Goal: Navigation & Orientation: Find specific page/section

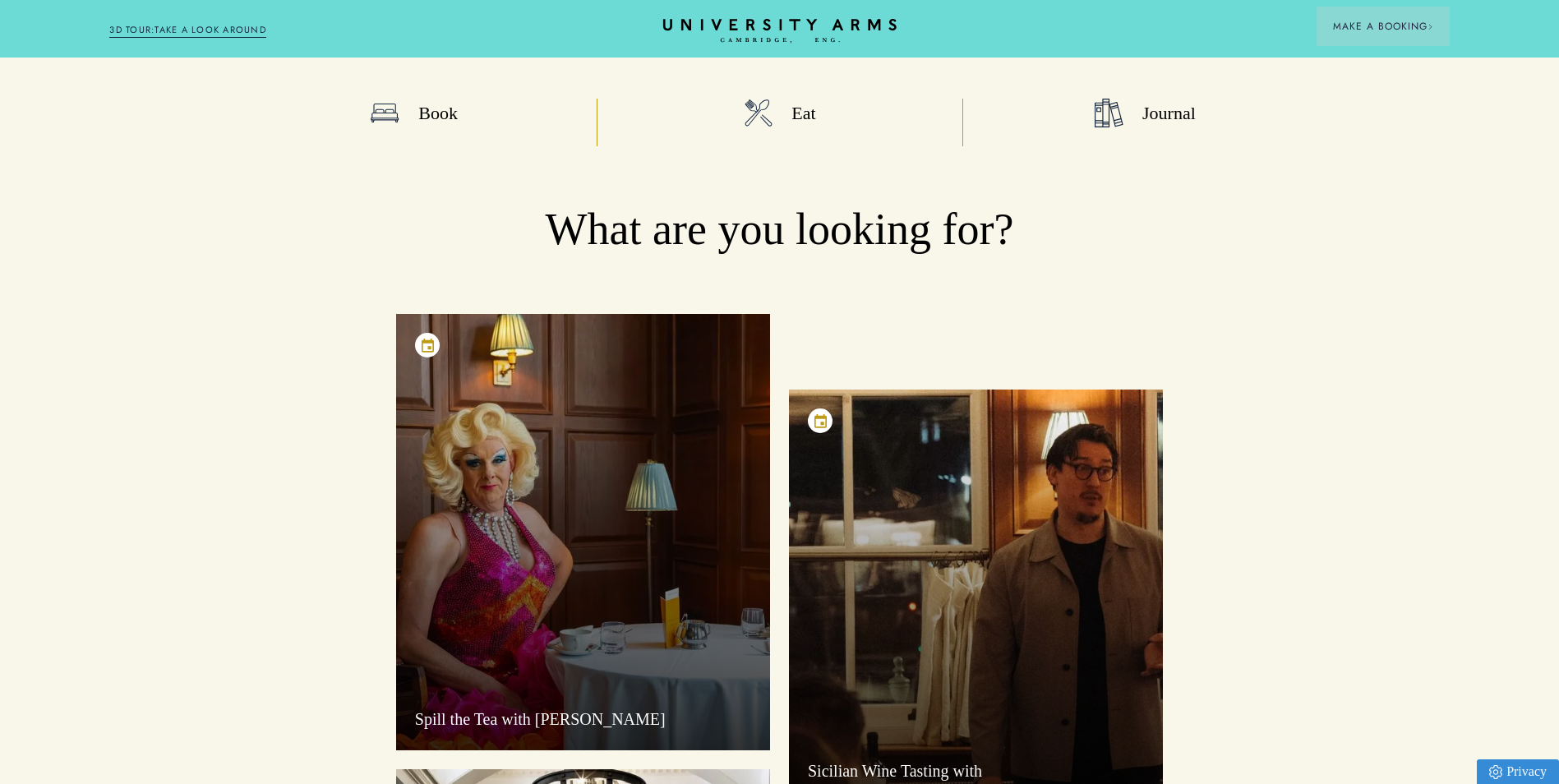
scroll to position [329, 0]
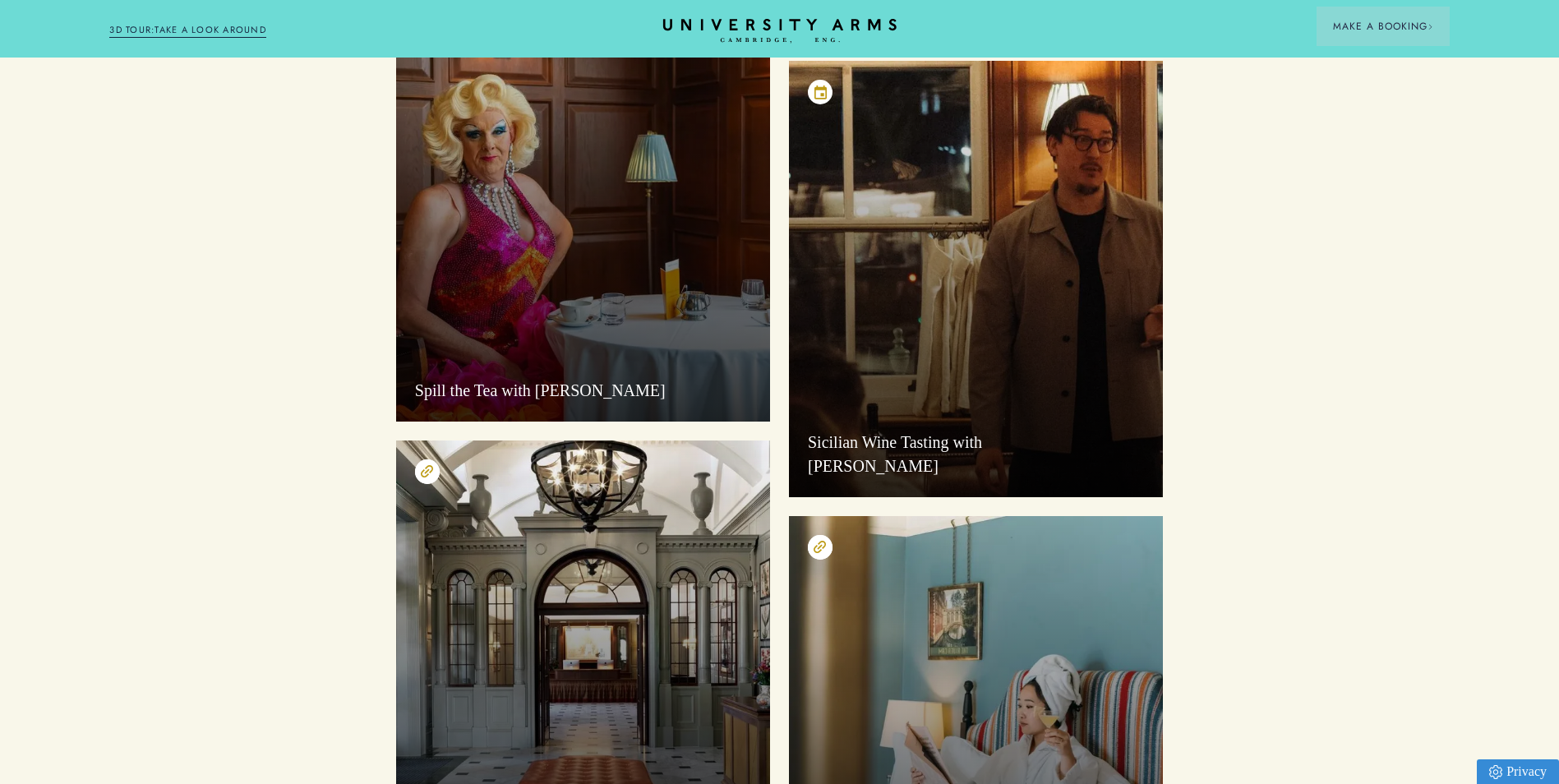
click at [539, 271] on div "Spill the Tea with [PERSON_NAME]" at bounding box center [583, 203] width 374 height 436
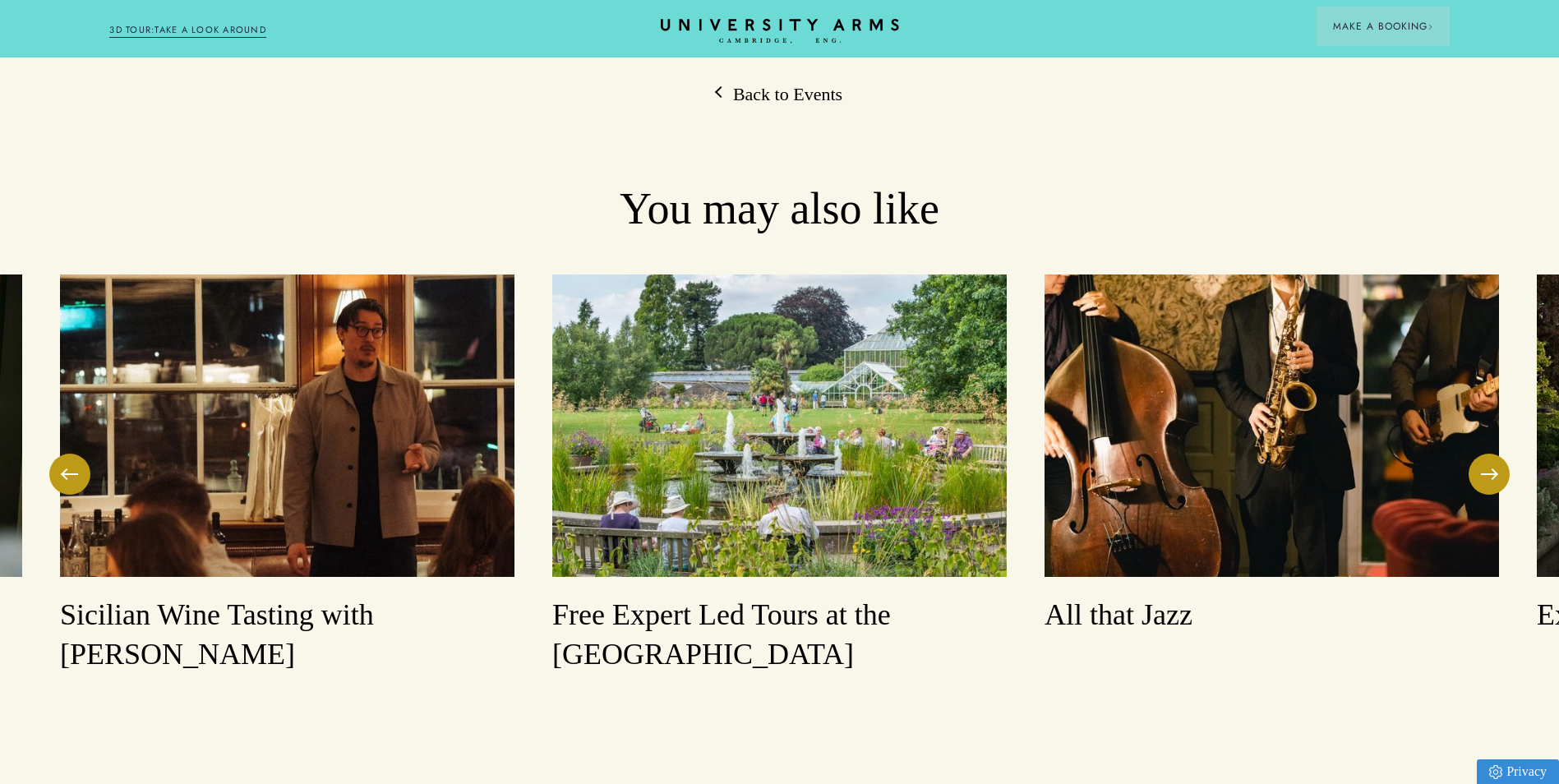
scroll to position [2054, 0]
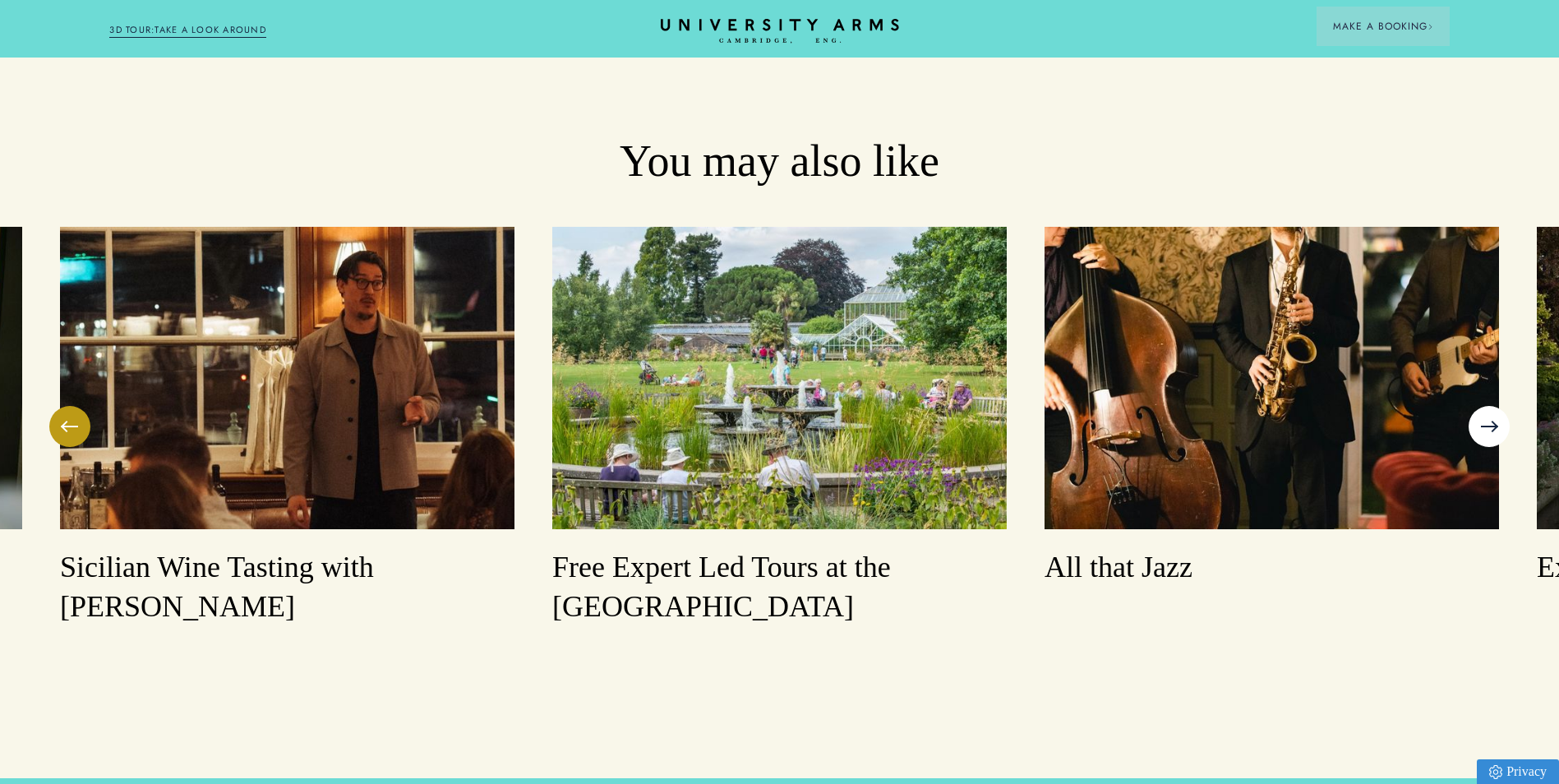
click at [1496, 406] on button at bounding box center [1489, 426] width 41 height 41
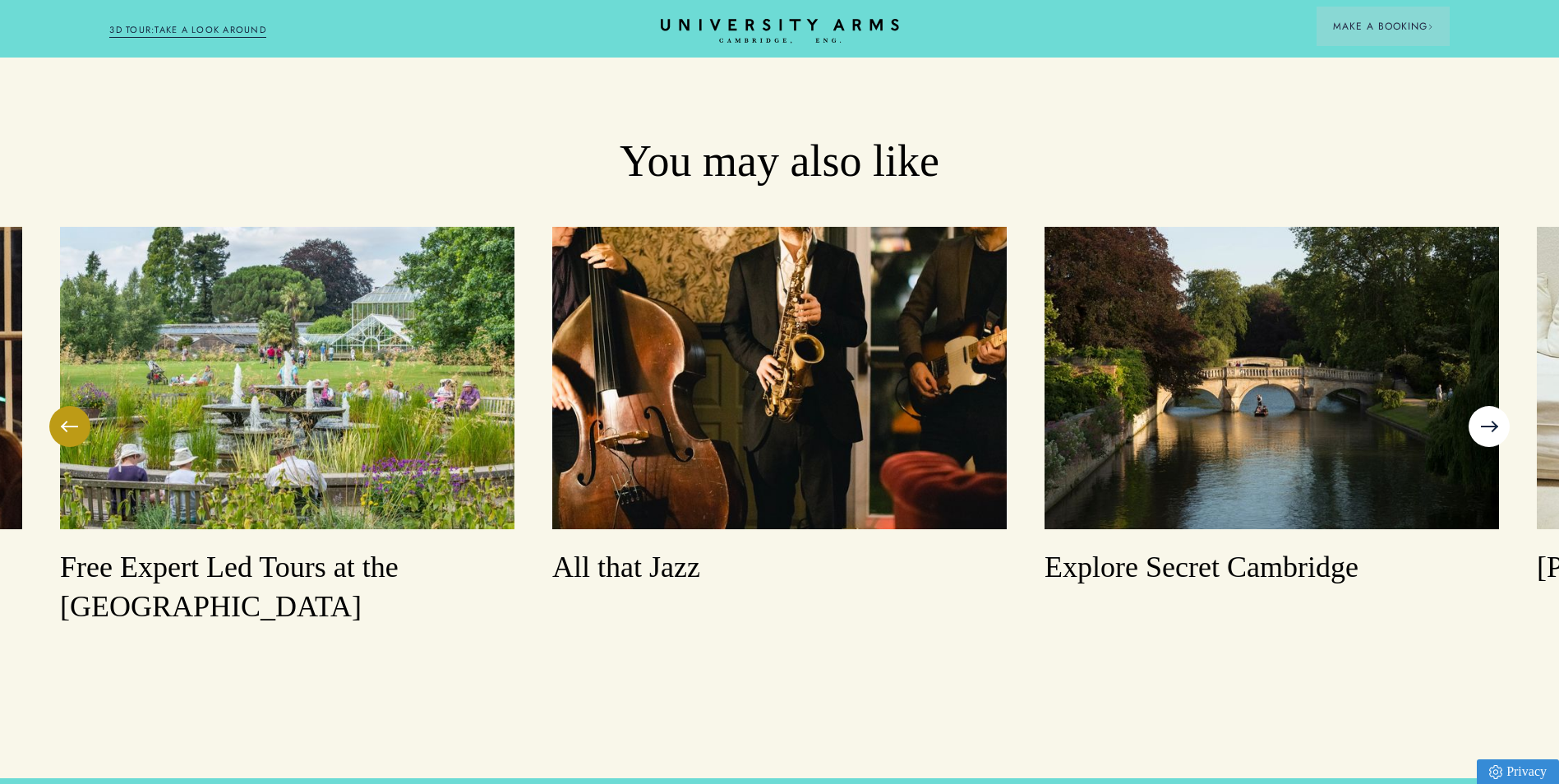
click at [1496, 406] on button at bounding box center [1489, 426] width 41 height 41
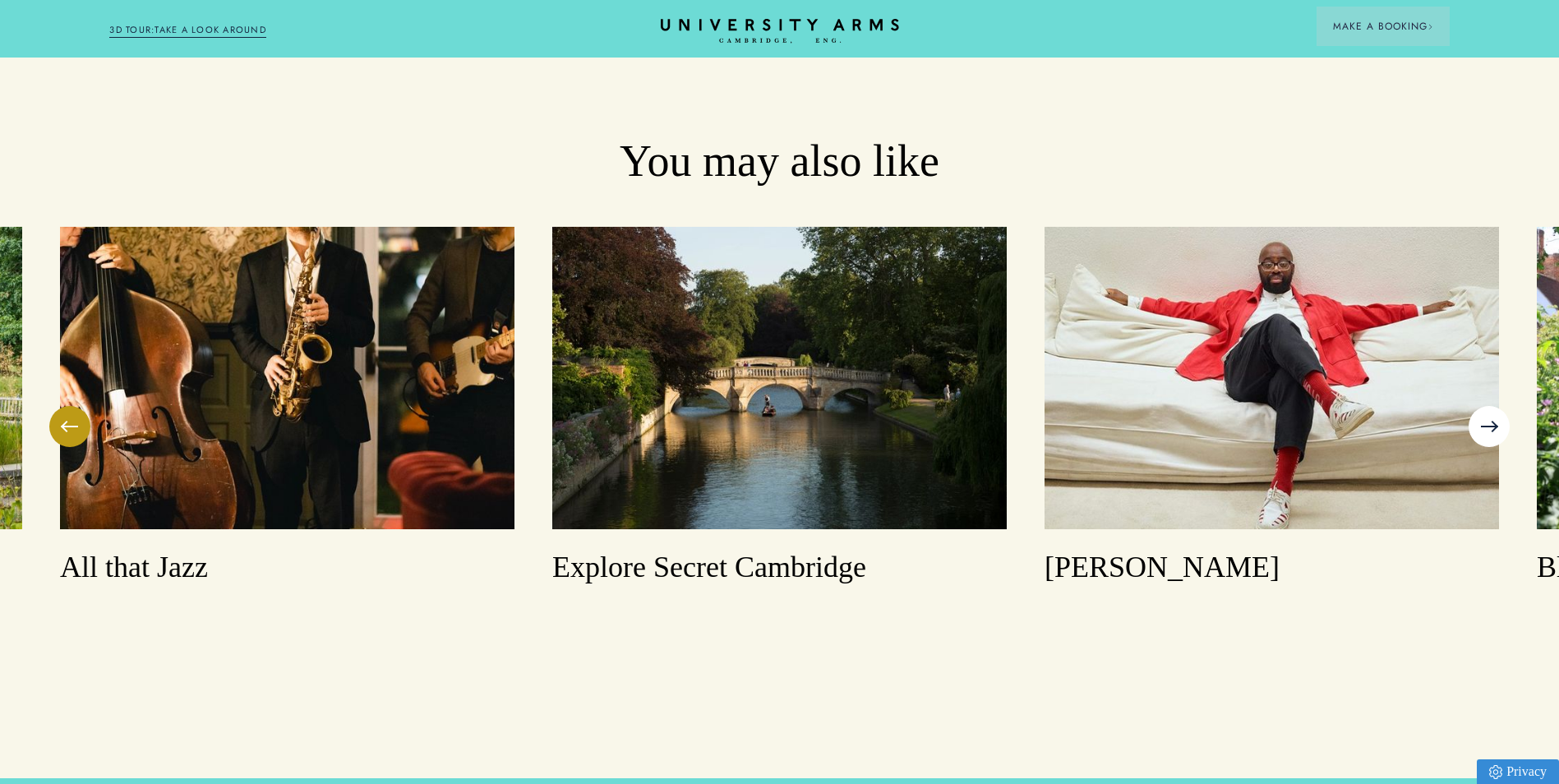
click at [1496, 406] on button at bounding box center [1489, 426] width 41 height 41
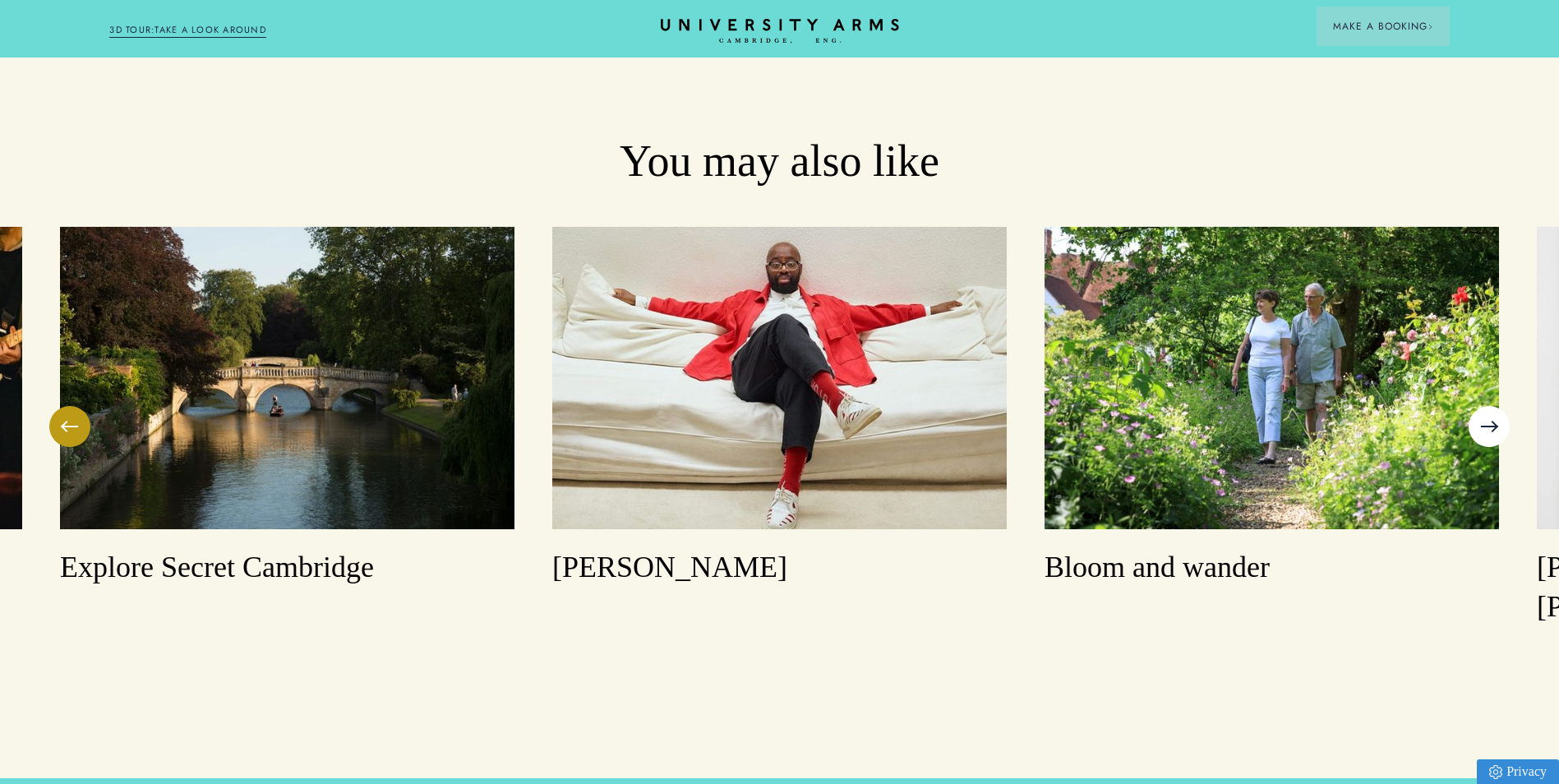
click at [1496, 406] on button at bounding box center [1489, 426] width 41 height 41
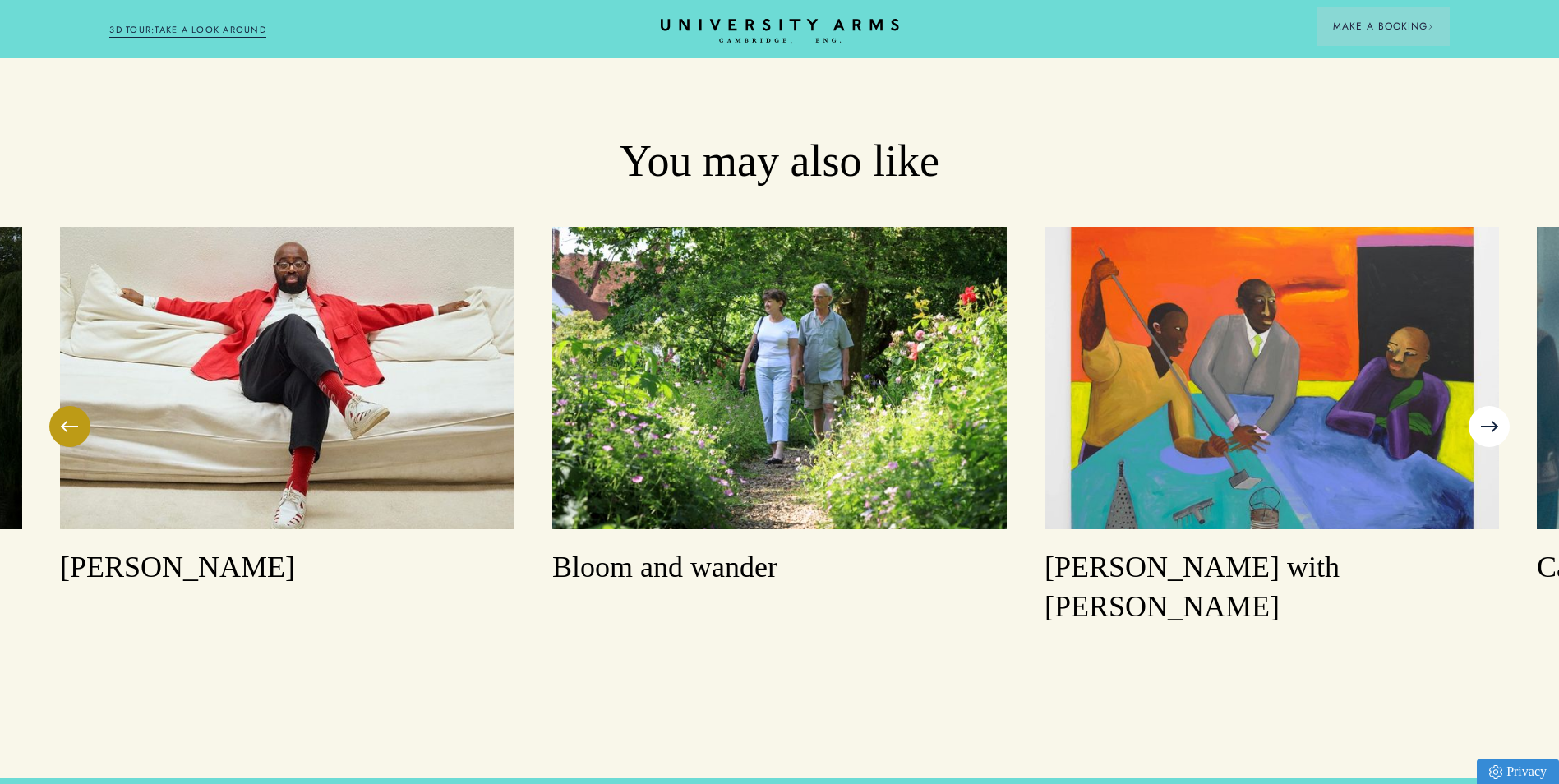
click at [1496, 406] on button at bounding box center [1489, 426] width 41 height 41
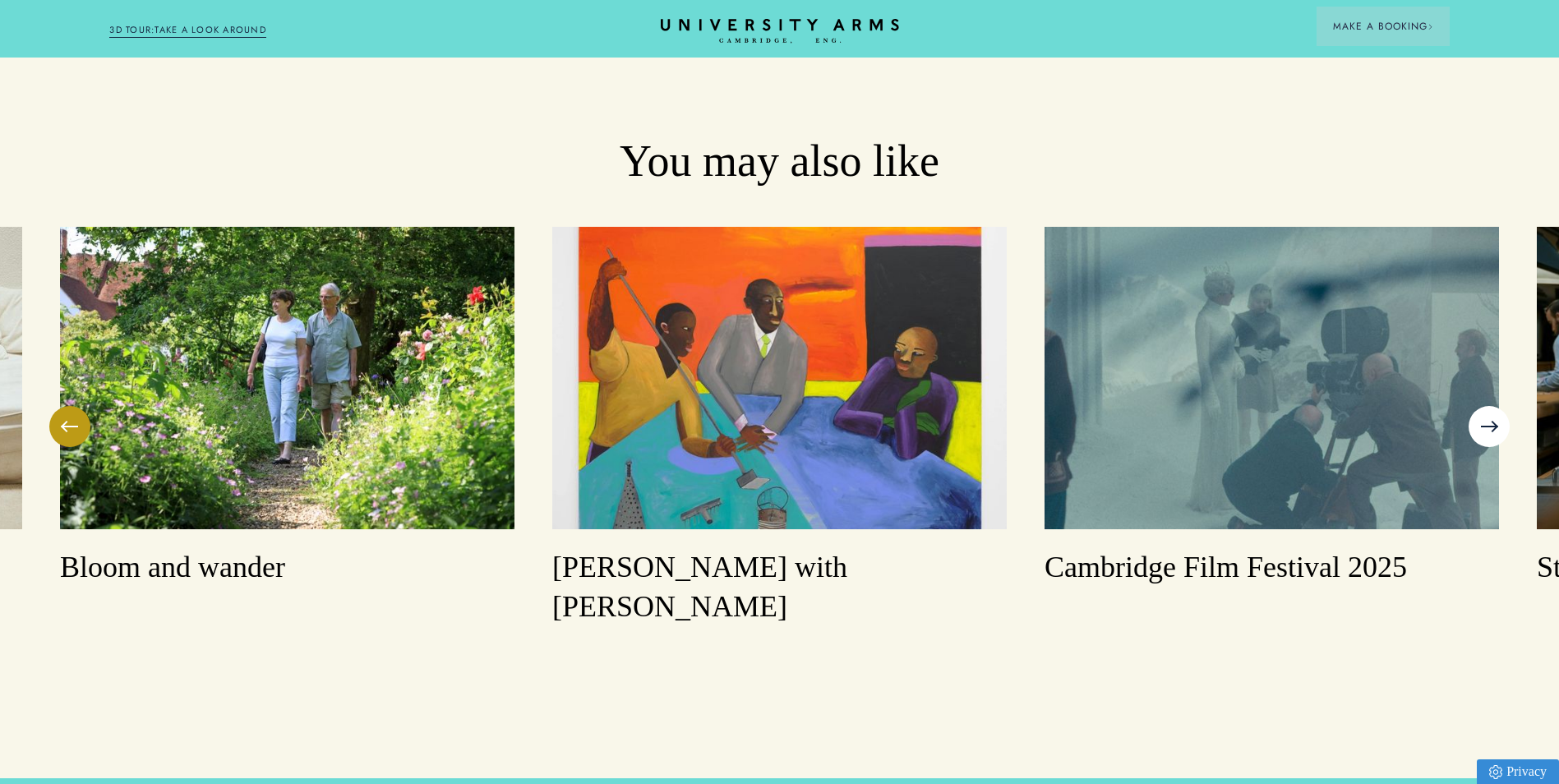
click at [1496, 406] on button at bounding box center [1489, 426] width 41 height 41
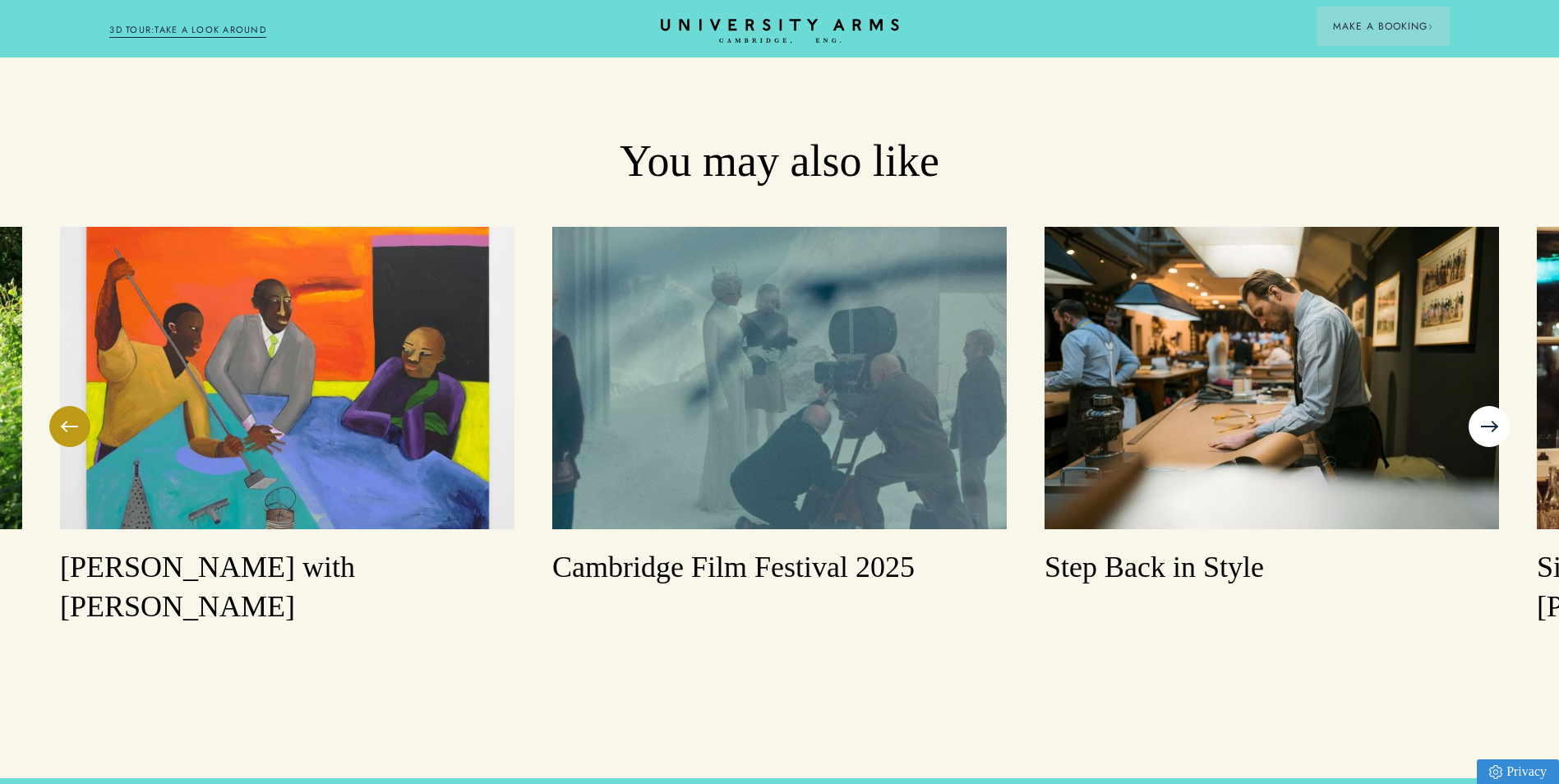
click at [1496, 406] on button at bounding box center [1489, 426] width 41 height 41
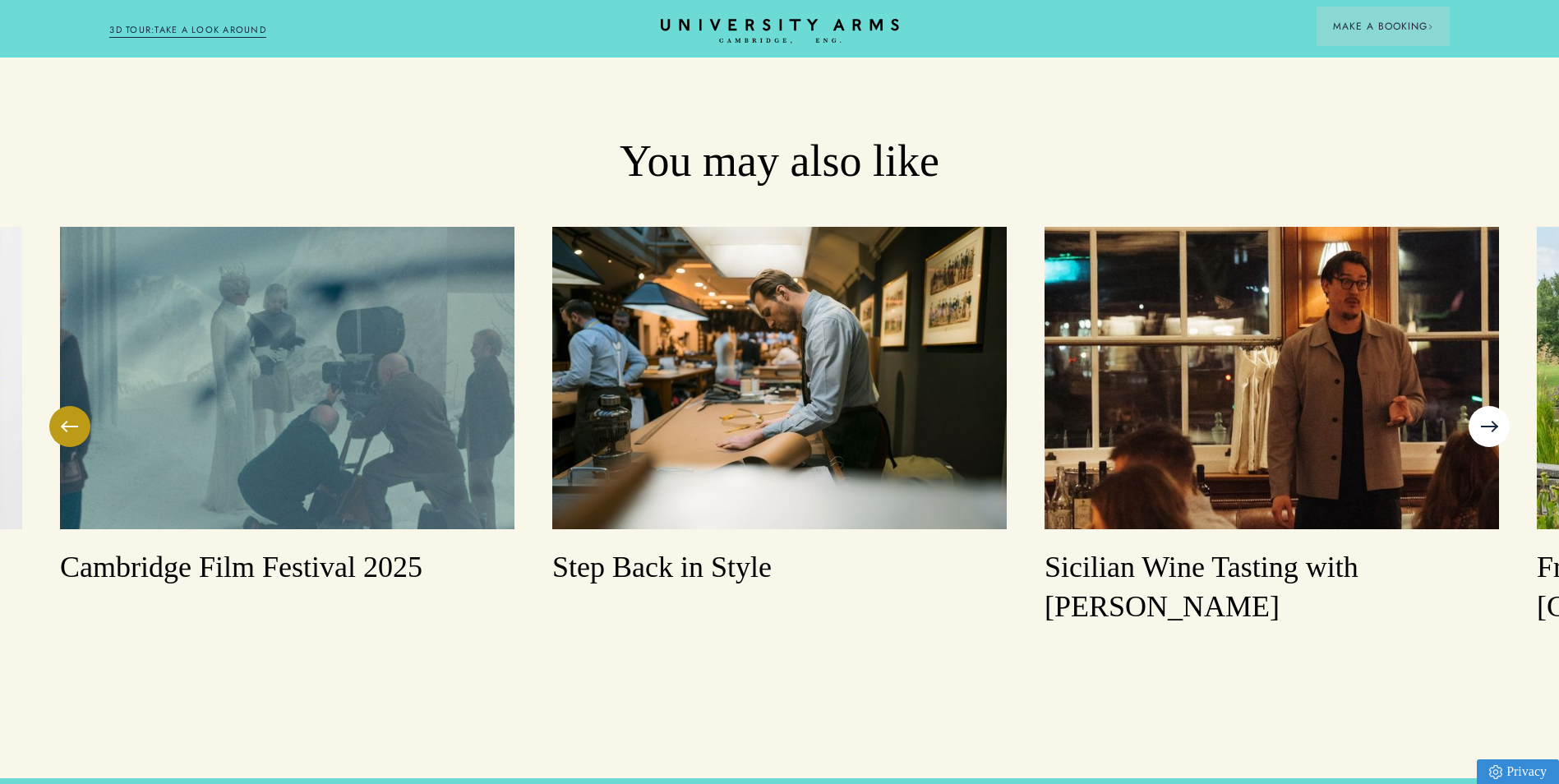
click at [1496, 406] on button at bounding box center [1489, 426] width 41 height 41
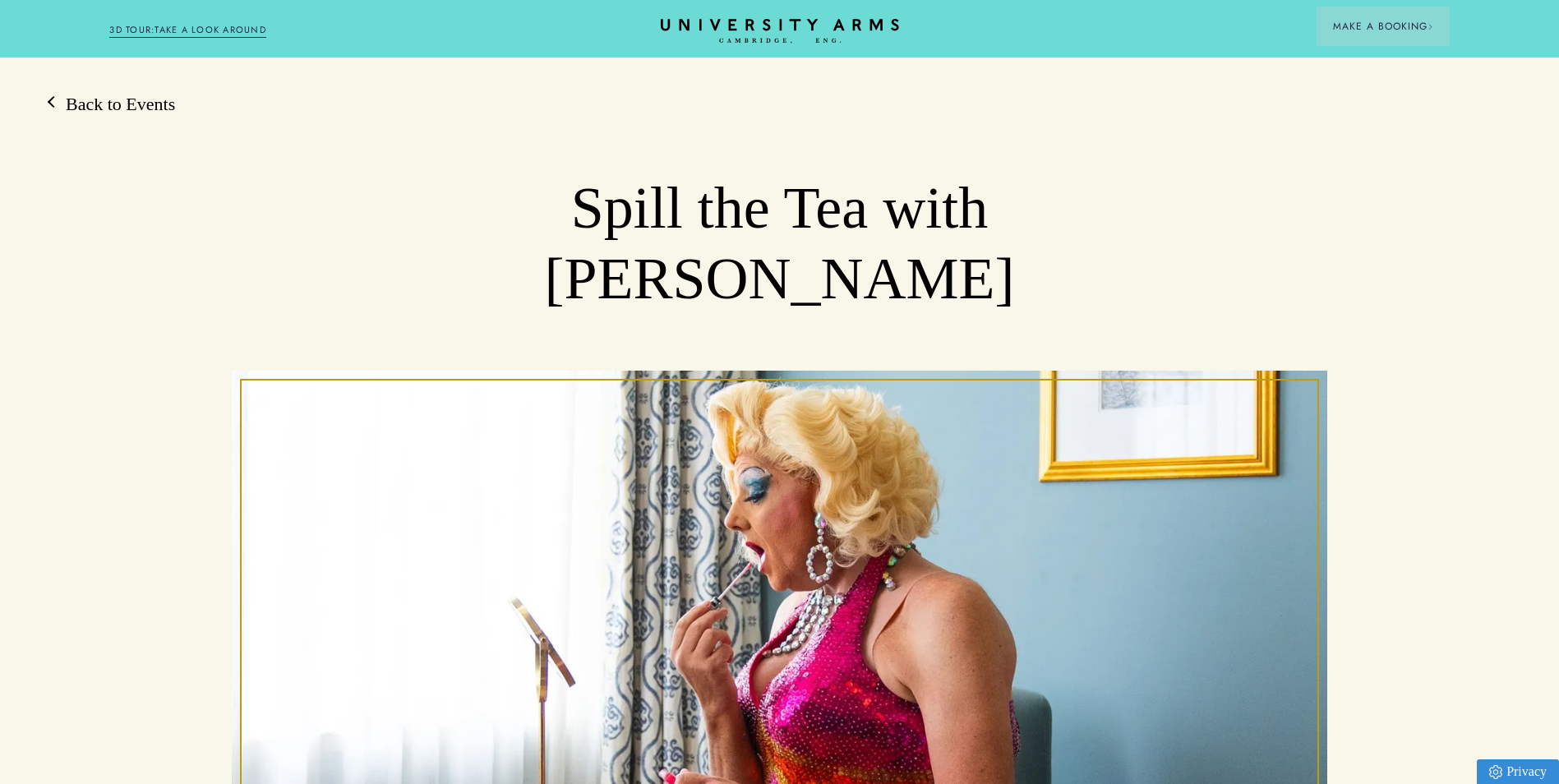
scroll to position [0, 0]
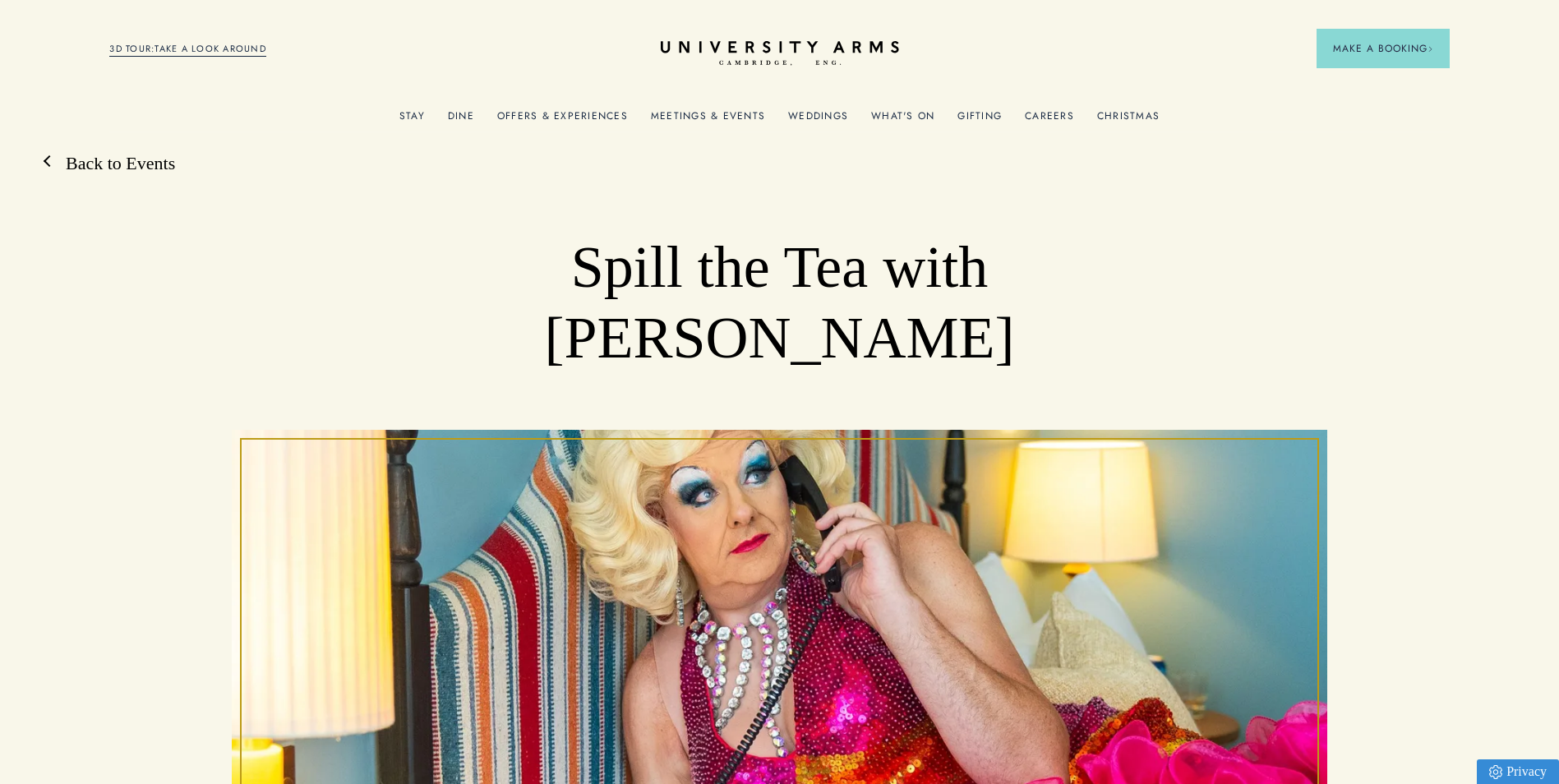
click at [75, 166] on link "Back to Events" at bounding box center [112, 163] width 126 height 25
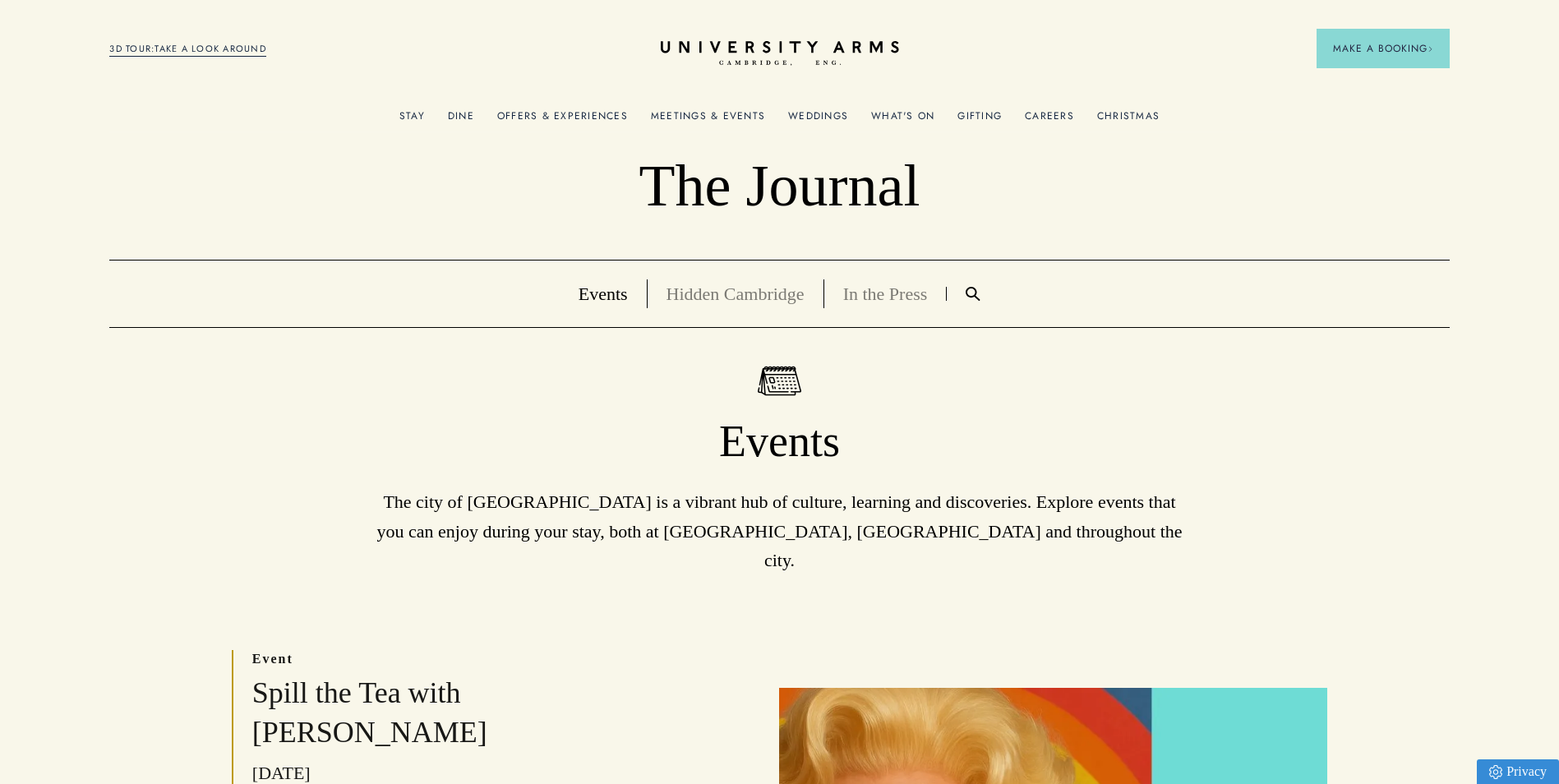
click at [724, 295] on link "Hidden Cambridge" at bounding box center [736, 294] width 138 height 21
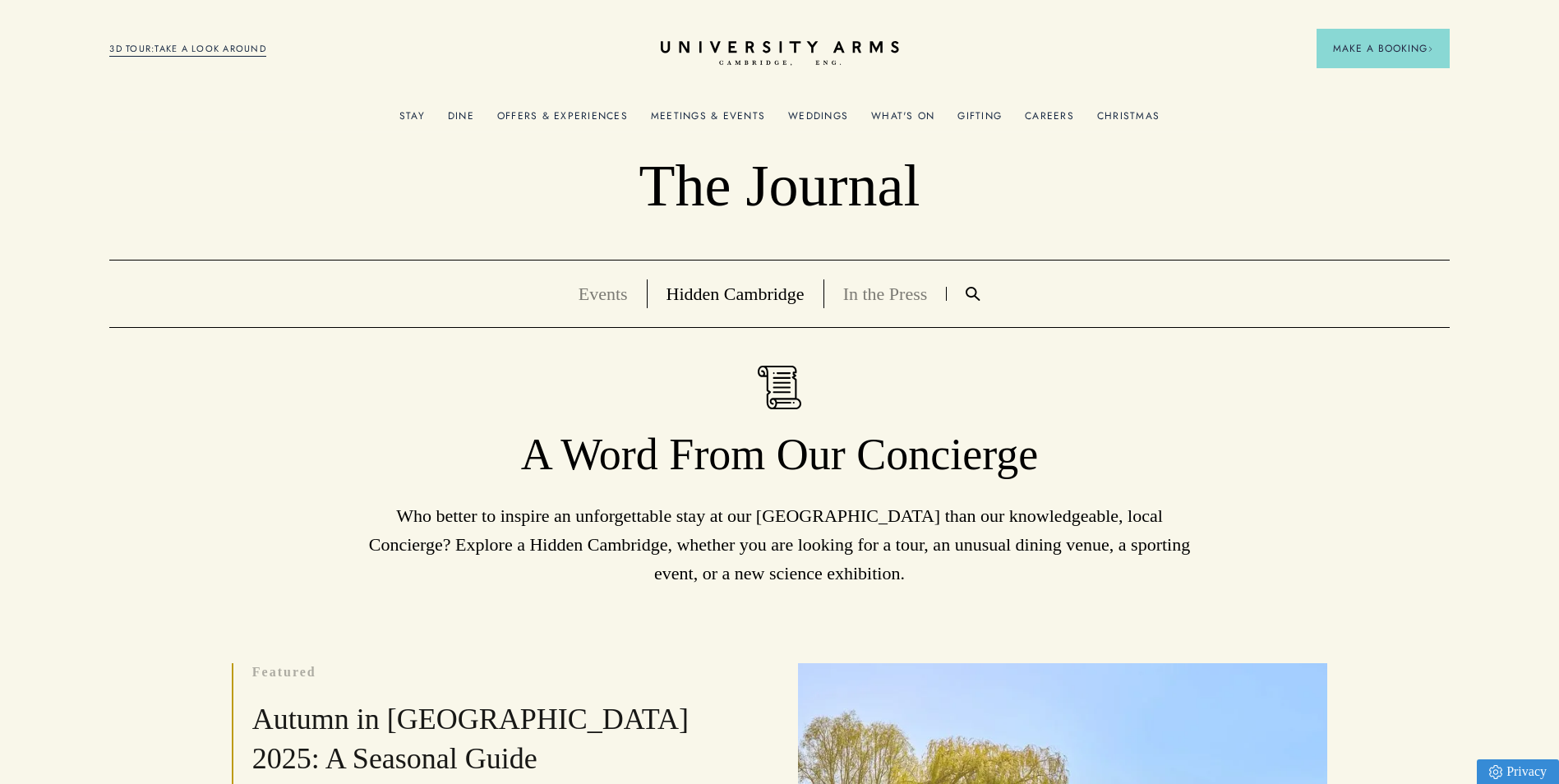
click at [881, 296] on link "In the Press" at bounding box center [886, 294] width 84 height 21
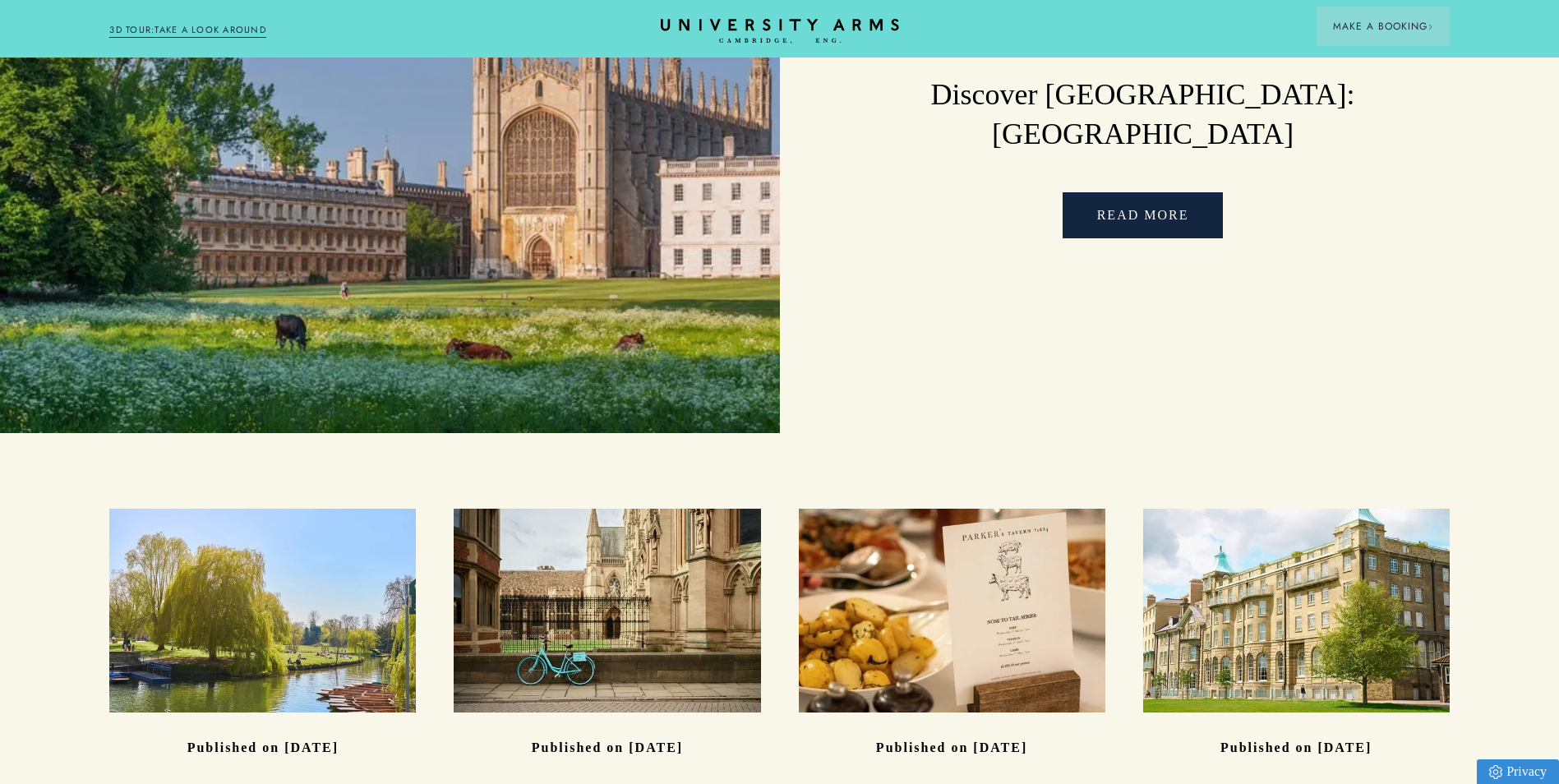
scroll to position [657, 0]
